Goal: Find specific page/section: Find specific page/section

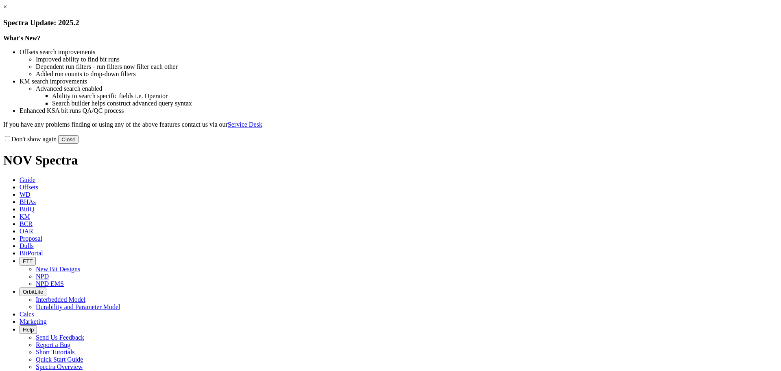
click at [79, 144] on button "Close" at bounding box center [68, 139] width 20 height 9
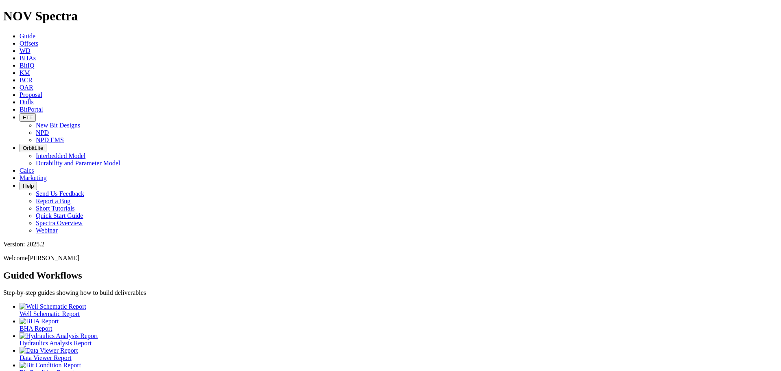
click at [23, 114] on icon "button" at bounding box center [23, 117] width 0 height 6
click at [80, 122] on link "New Bit Designs" at bounding box center [58, 125] width 44 height 7
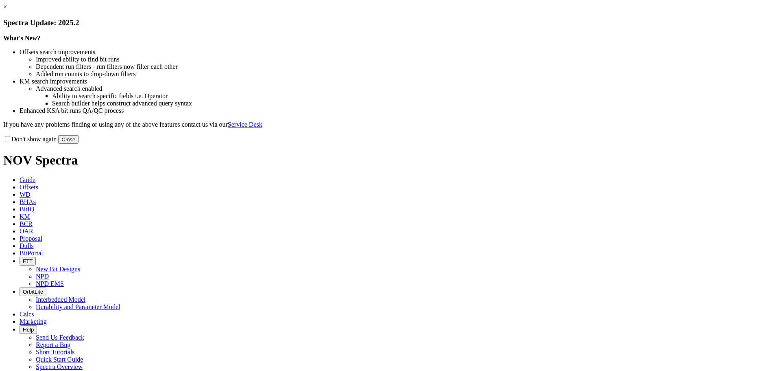
click at [79, 144] on button "Close" at bounding box center [68, 139] width 20 height 9
